Goal: Transaction & Acquisition: Purchase product/service

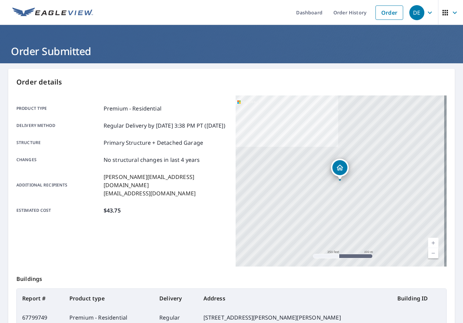
click at [381, 16] on link "Order" at bounding box center [390, 12] width 28 height 14
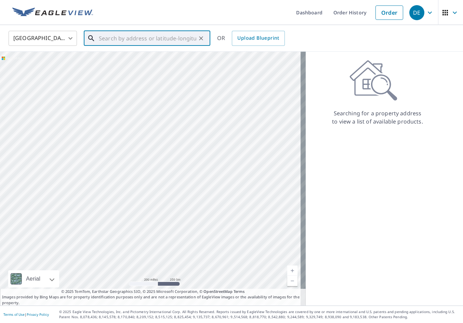
click at [144, 41] on input "text" at bounding box center [148, 38] width 98 height 19
paste input "[STREET_ADDRESS]"
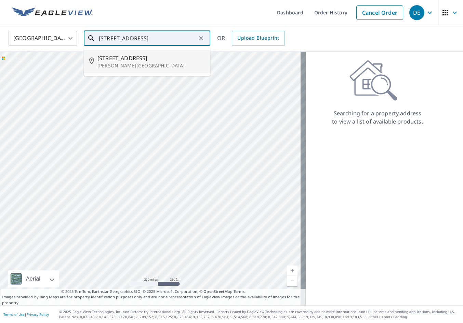
click at [137, 54] on span "[STREET_ADDRESS]" at bounding box center [151, 58] width 107 height 8
type input "[STREET_ADDRESS][PERSON_NAME]"
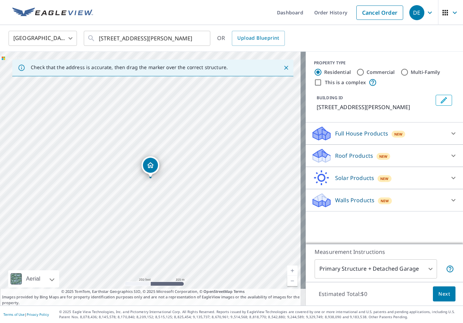
click at [369, 164] on div "Roof Products New" at bounding box center [378, 156] width 134 height 16
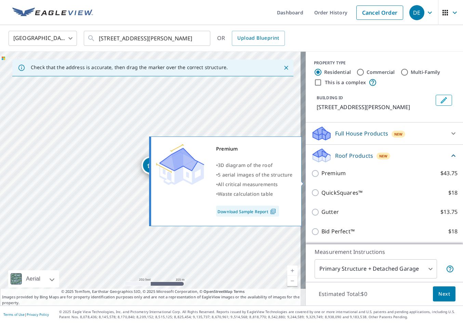
click at [361, 178] on label "Premium $43.75" at bounding box center [390, 173] width 136 height 9
click at [322, 178] on input "Premium $43.75" at bounding box center [316, 173] width 10 height 8
checkbox input "true"
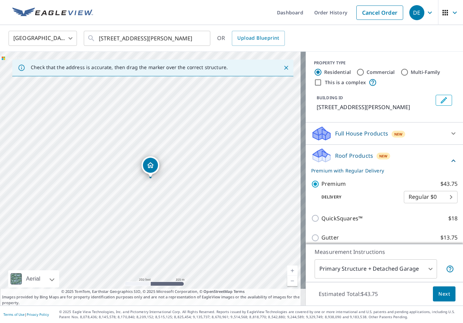
click at [442, 294] on span "Next" at bounding box center [445, 294] width 12 height 9
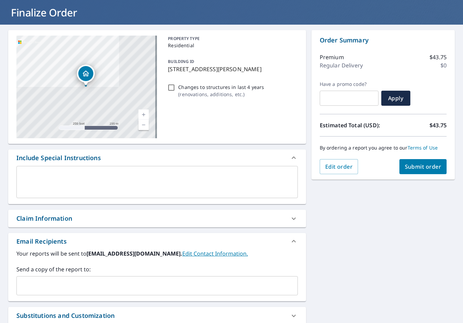
scroll to position [103, 0]
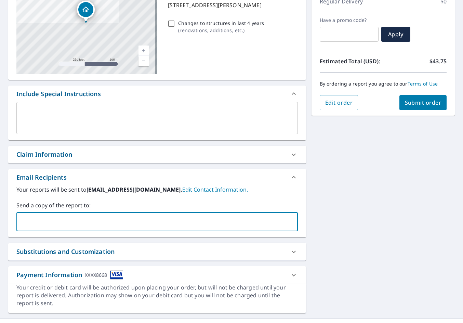
click at [94, 224] on input "text" at bounding box center [152, 221] width 265 height 13
type input "k"
type input "[PERSON_NAME][EMAIL_ADDRESS][DOMAIN_NAME]"
type input "[EMAIL_ADDRESS][DOMAIN_NAME]"
click at [412, 103] on span "Submit order" at bounding box center [423, 103] width 37 height 8
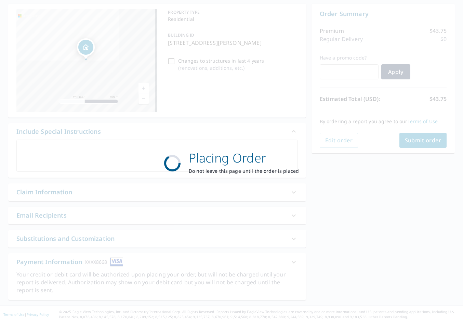
scroll to position [65, 0]
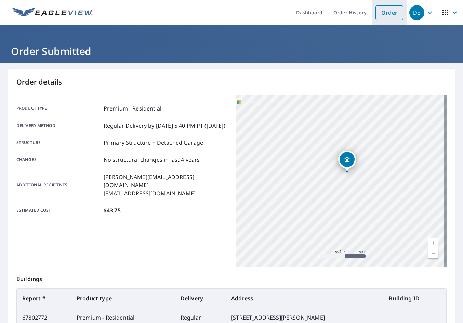
click at [372, 11] on li "Order" at bounding box center [389, 12] width 35 height 25
click at [377, 15] on link "Order" at bounding box center [390, 12] width 28 height 14
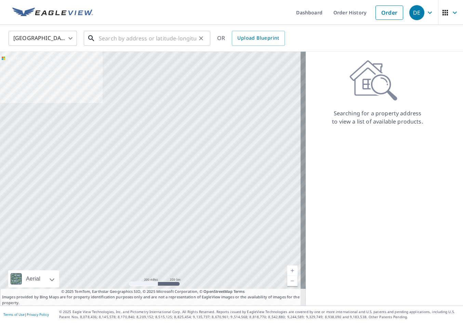
click at [128, 37] on input "text" at bounding box center [148, 38] width 98 height 19
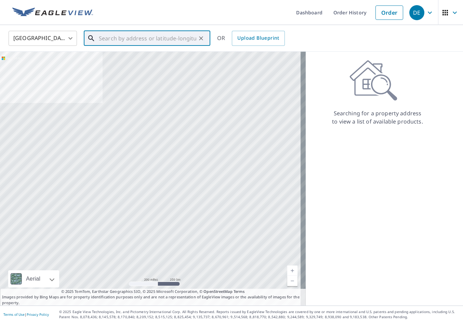
paste input "[STREET_ADDRESS][PERSON_NAME]"
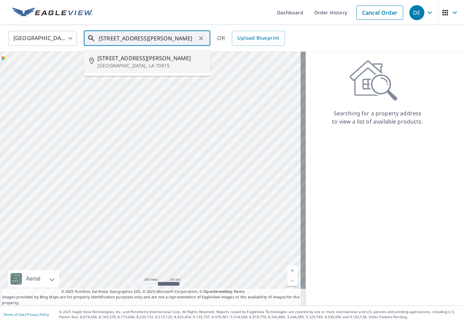
click at [134, 62] on span "[STREET_ADDRESS][PERSON_NAME]" at bounding box center [151, 58] width 107 height 8
type input "[STREET_ADDRESS][PERSON_NAME]"
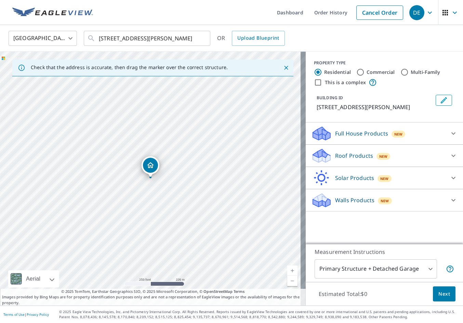
click at [363, 157] on p "Roof Products" at bounding box center [354, 156] width 38 height 8
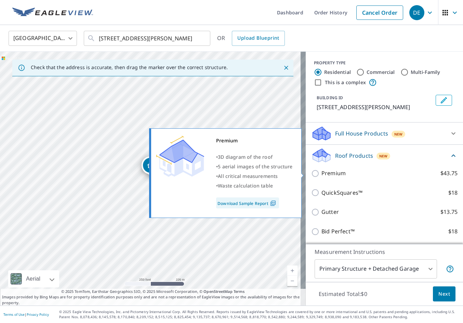
click at [348, 171] on label "Premium $43.75" at bounding box center [390, 173] width 136 height 9
click at [322, 171] on input "Premium $43.75" at bounding box center [316, 173] width 10 height 8
checkbox input "true"
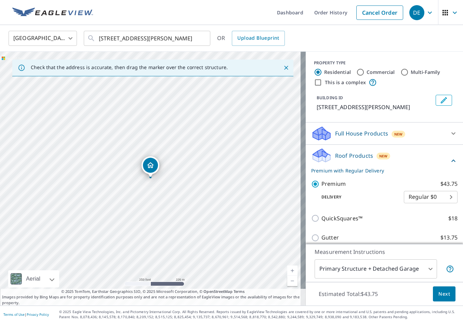
click at [440, 292] on span "Next" at bounding box center [445, 294] width 12 height 9
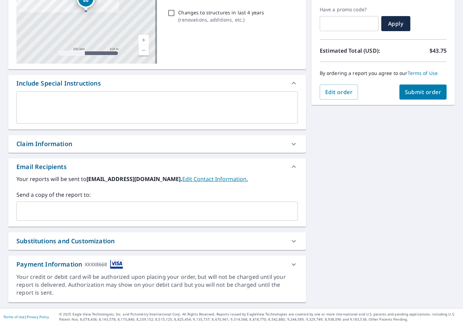
scroll to position [116, 0]
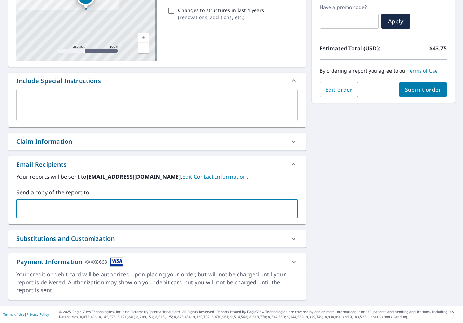
click at [71, 207] on input "text" at bounding box center [152, 208] width 265 height 13
type input "[PERSON_NAME][EMAIL_ADDRESS][DOMAIN_NAME]"
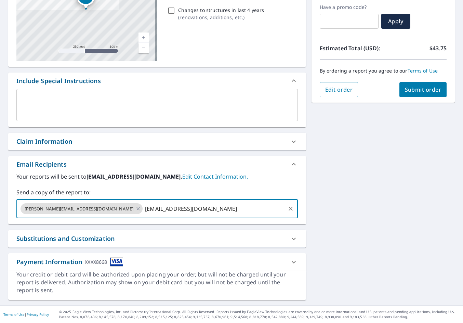
type input "[EMAIL_ADDRESS][DOMAIN_NAME]"
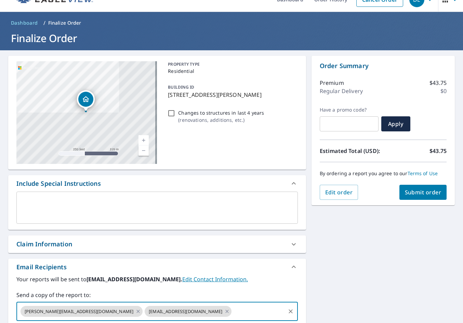
click at [418, 197] on button "Submit order" at bounding box center [424, 192] width 48 height 15
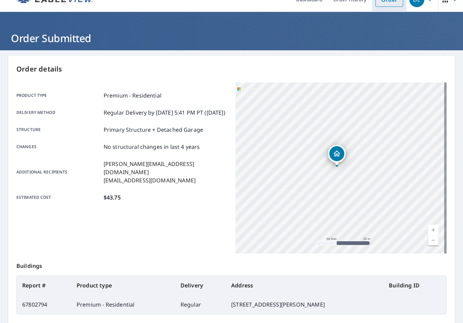
click at [385, 2] on link "Order" at bounding box center [390, -1] width 28 height 14
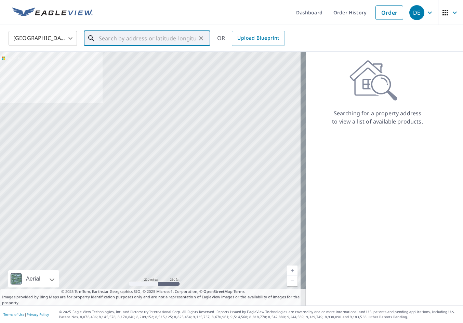
click at [147, 38] on input "text" at bounding box center [148, 38] width 98 height 19
paste input "[STREET_ADDRESS][PERSON_NAME]"
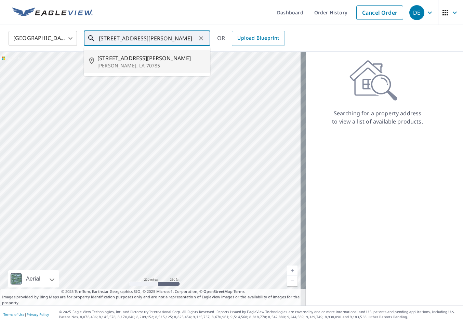
click at [138, 56] on span "[STREET_ADDRESS][PERSON_NAME]" at bounding box center [151, 58] width 107 height 8
type input "[STREET_ADDRESS][PERSON_NAME][PERSON_NAME]"
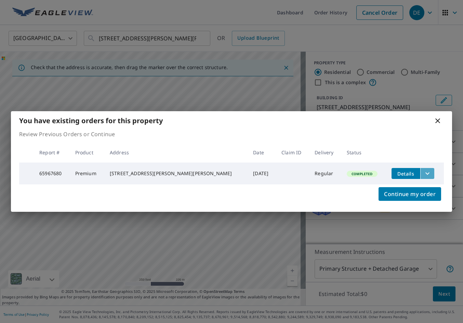
click at [424, 173] on icon "filesDropdownBtn-65967680" at bounding box center [428, 173] width 8 height 8
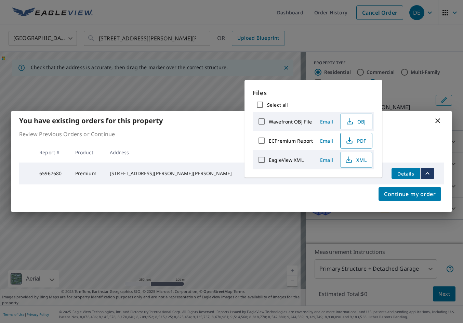
click at [354, 140] on span "PDF" at bounding box center [356, 141] width 22 height 8
click at [415, 93] on div "You have existing orders for this property Review Previous Orders or Continue R…" at bounding box center [231, 161] width 463 height 323
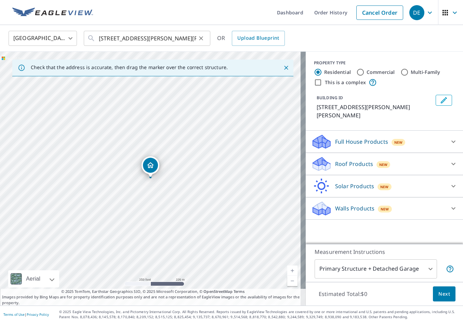
click at [203, 40] on icon "Clear" at bounding box center [201, 38] width 7 height 7
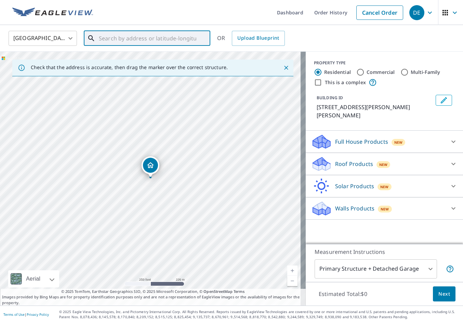
click at [173, 40] on input "text" at bounding box center [148, 38] width 98 height 19
paste input "[PERSON_NAME] - [GEOGRAPHIC_DATA]."
drag, startPoint x: 124, startPoint y: 37, endPoint x: 86, endPoint y: 36, distance: 38.7
click at [86, 36] on div "[PERSON_NAME] - [GEOGRAPHIC_DATA] ​" at bounding box center [147, 38] width 127 height 15
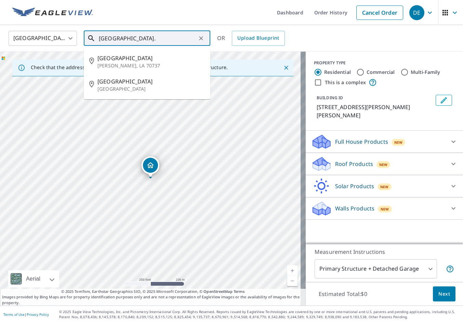
click at [156, 39] on input "[GEOGRAPHIC_DATA]." at bounding box center [148, 38] width 98 height 19
click at [135, 85] on span "[GEOGRAPHIC_DATA]" at bounding box center [151, 81] width 107 height 8
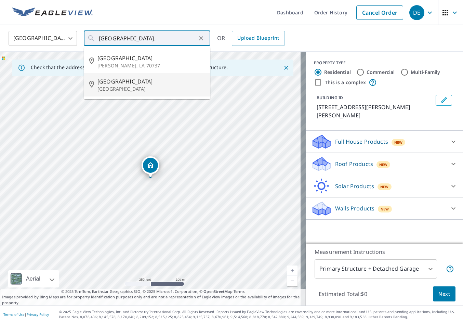
type input "[GEOGRAPHIC_DATA][PERSON_NAME]"
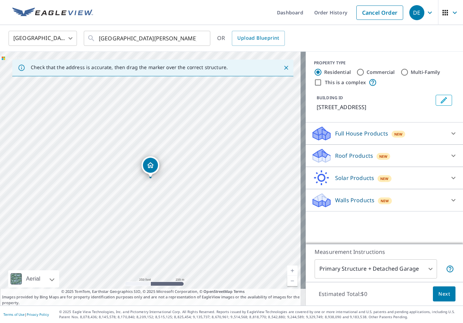
click at [384, 152] on div "New" at bounding box center [384, 156] width 14 height 8
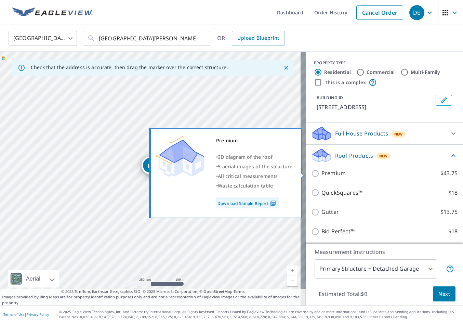
click at [330, 174] on p "Premium" at bounding box center [334, 173] width 24 height 9
click at [322, 174] on input "Premium $43.75" at bounding box center [316, 173] width 10 height 8
checkbox input "true"
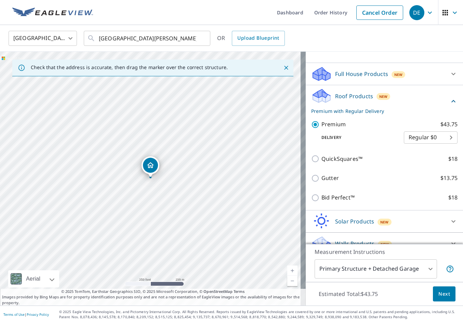
scroll to position [70, 0]
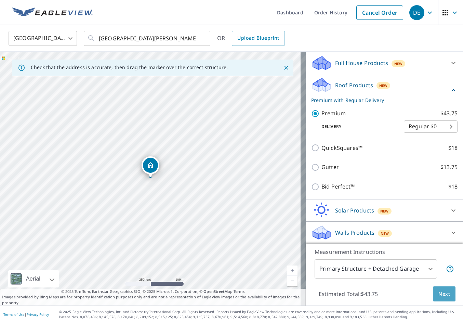
click at [443, 290] on span "Next" at bounding box center [445, 294] width 12 height 9
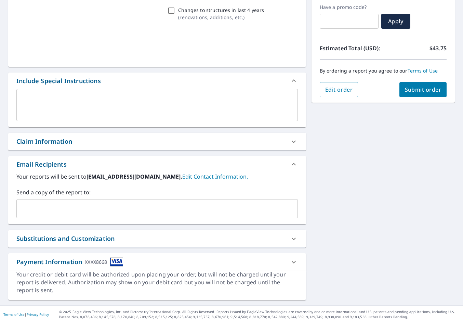
scroll to position [116, 0]
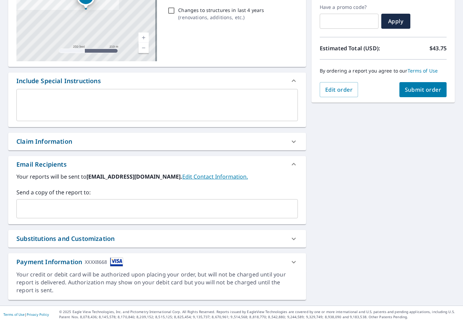
click at [65, 207] on input "text" at bounding box center [152, 208] width 265 height 13
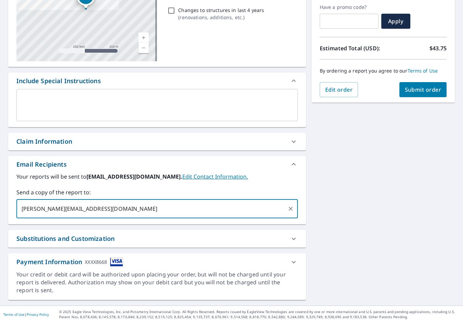
type input "[PERSON_NAME][EMAIL_ADDRESS][DOMAIN_NAME]"
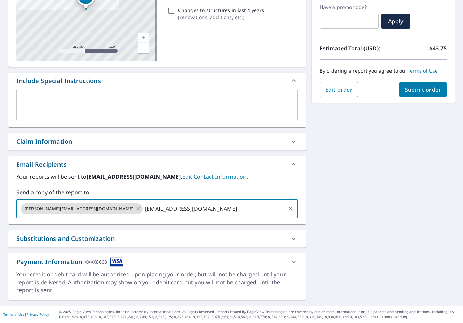
type input "[EMAIL_ADDRESS][DOMAIN_NAME]"
click at [410, 94] on button "Submit order" at bounding box center [424, 89] width 48 height 15
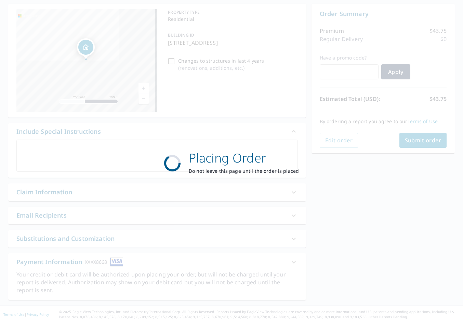
scroll to position [65, 0]
